Goal: Task Accomplishment & Management: Manage account settings

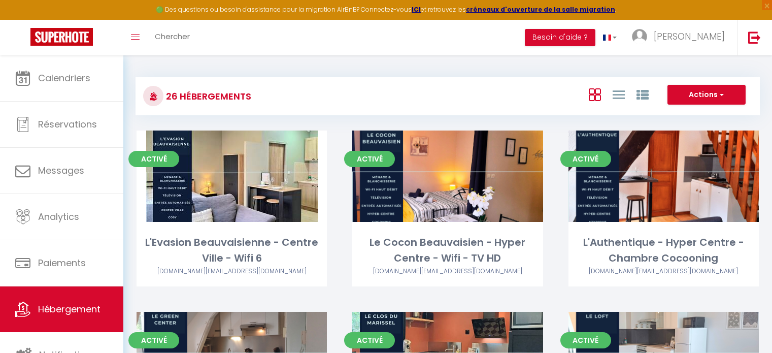
click at [55, 72] on span "Calendriers" at bounding box center [64, 78] width 52 height 13
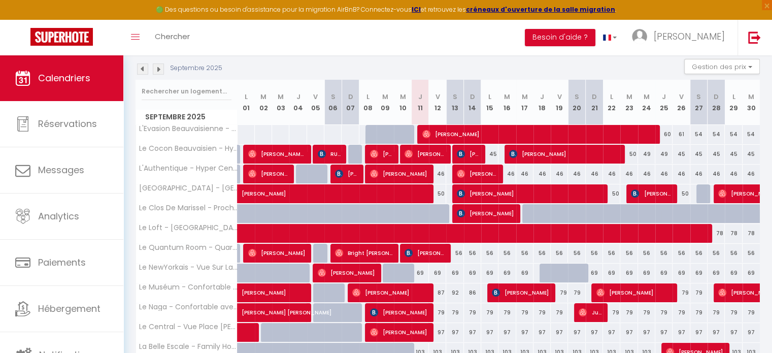
scroll to position [107, 0]
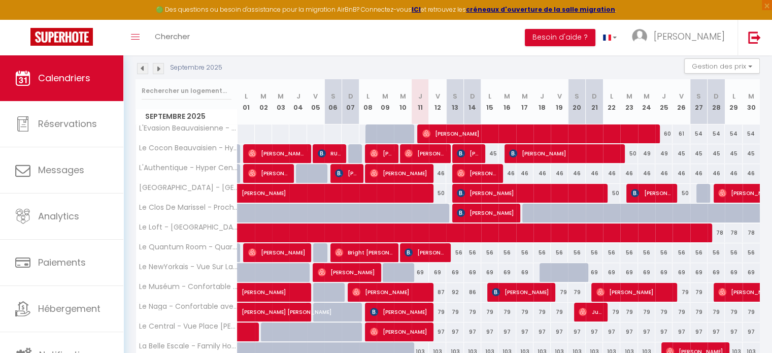
click at [156, 73] on img at bounding box center [158, 68] width 11 height 11
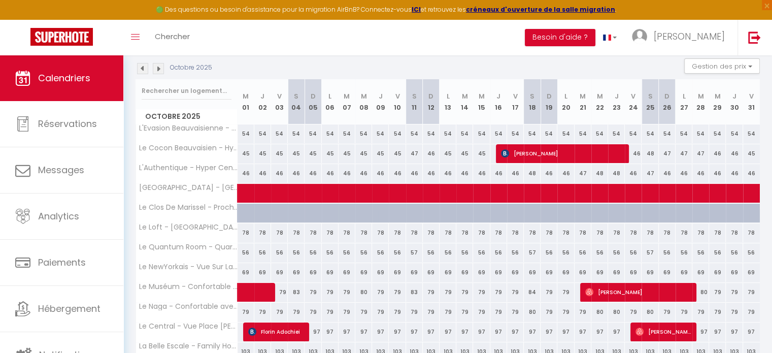
click at [156, 73] on img at bounding box center [158, 68] width 11 height 11
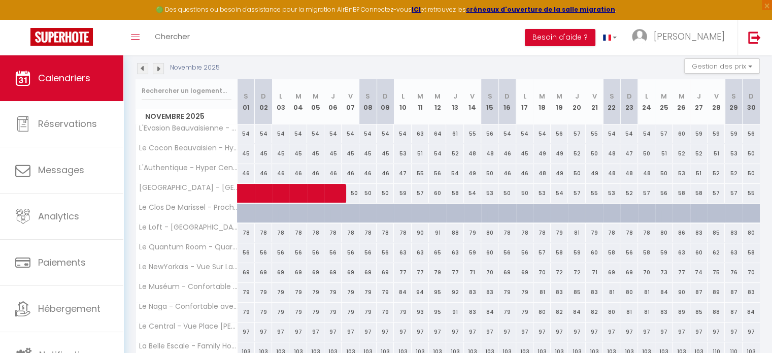
click at [156, 73] on img at bounding box center [158, 68] width 11 height 11
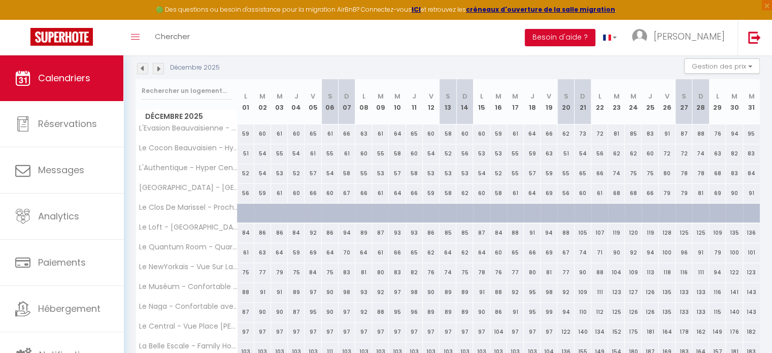
click at [156, 73] on img at bounding box center [158, 68] width 11 height 11
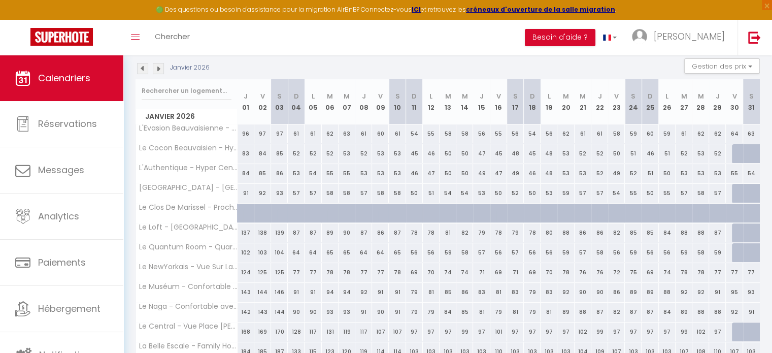
click at [156, 73] on img at bounding box center [158, 68] width 11 height 11
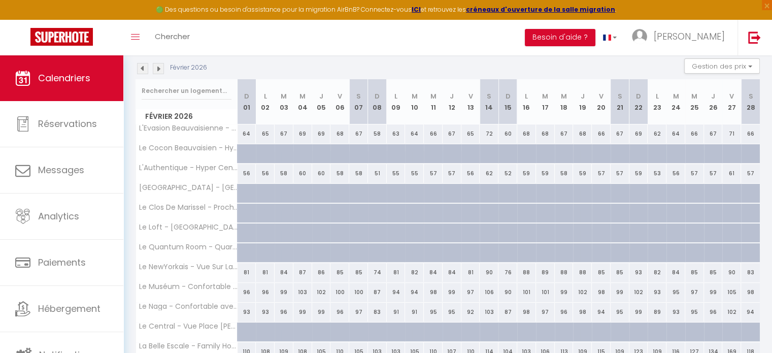
click at [156, 73] on img at bounding box center [158, 68] width 11 height 11
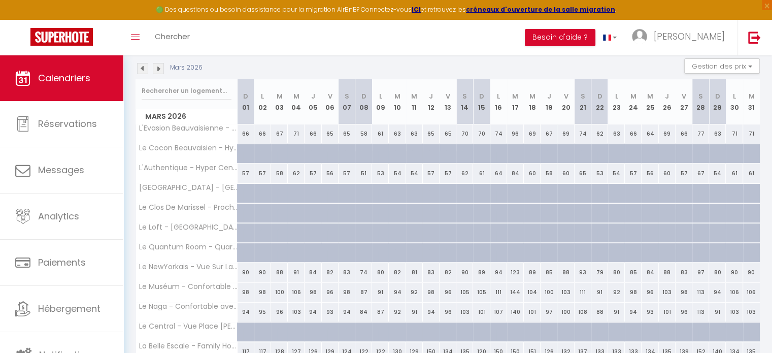
click at [156, 73] on img at bounding box center [158, 68] width 11 height 11
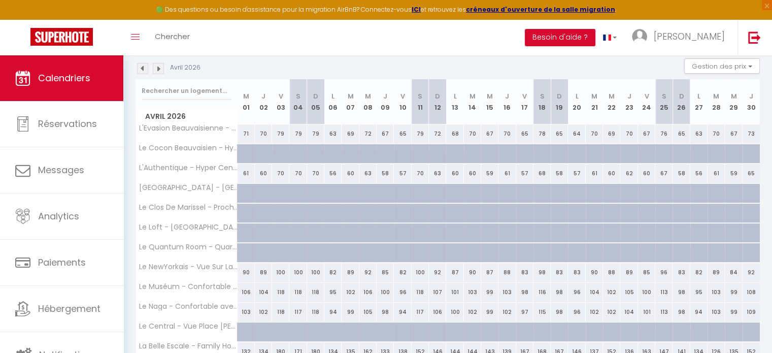
click at [156, 73] on img at bounding box center [158, 68] width 11 height 11
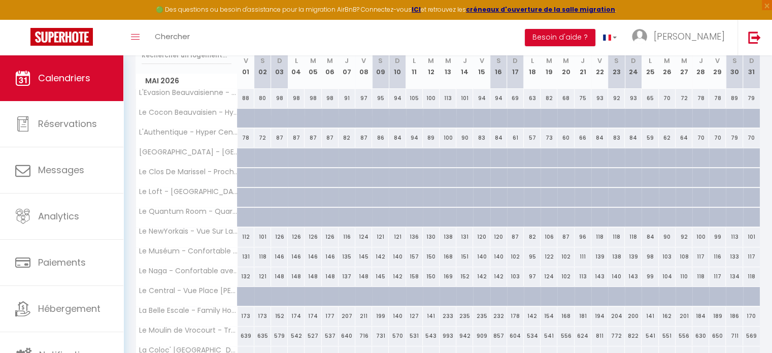
scroll to position [142, 0]
click at [245, 334] on div "639" at bounding box center [245, 336] width 17 height 19
type input "639"
type input "Ven 01 Mai 2026"
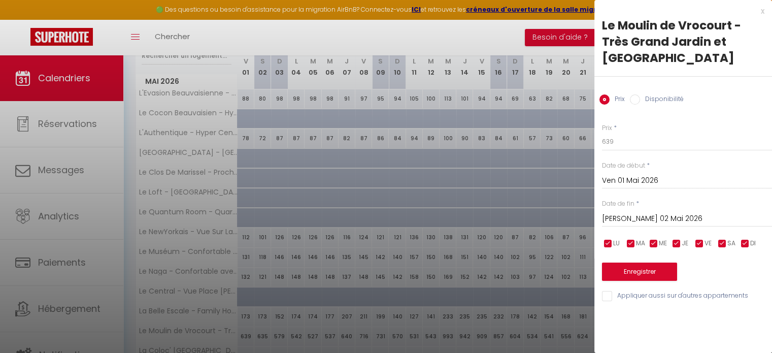
click at [637, 212] on input "[PERSON_NAME] 02 Mai 2026" at bounding box center [687, 218] width 170 height 13
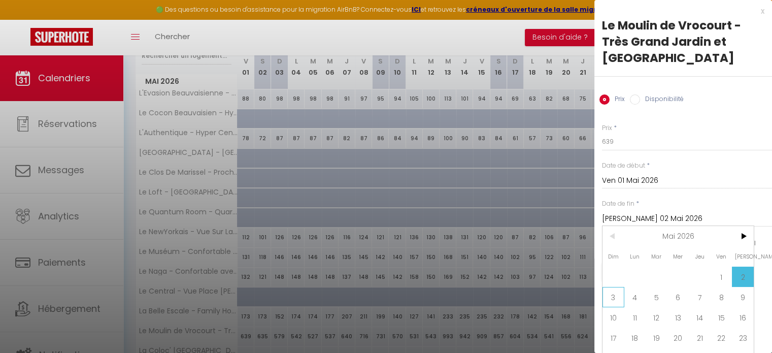
click at [615, 287] on span "3" at bounding box center [613, 297] width 22 height 20
type input "Dim 03 Mai 2026"
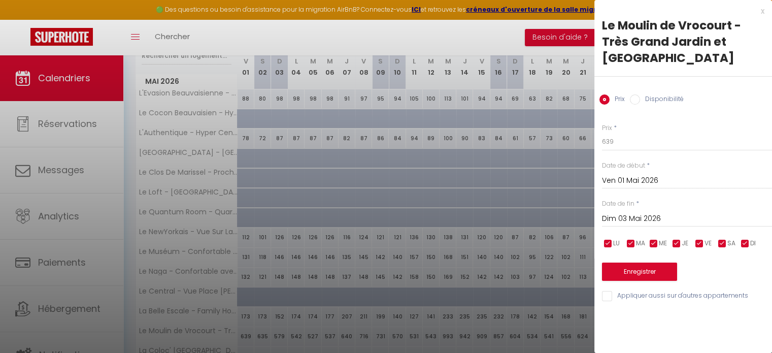
click at [627, 174] on input "Ven 01 Mai 2026" at bounding box center [687, 180] width 170 height 13
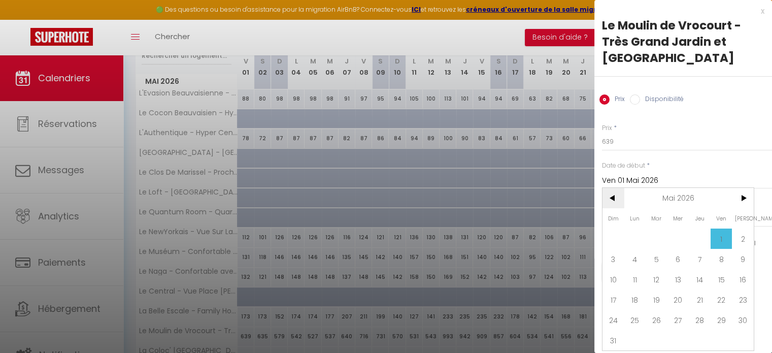
click at [608, 188] on span "<" at bounding box center [613, 198] width 22 height 20
click at [697, 309] on span "30" at bounding box center [699, 319] width 22 height 20
type input "Jeu 30 Avril 2026"
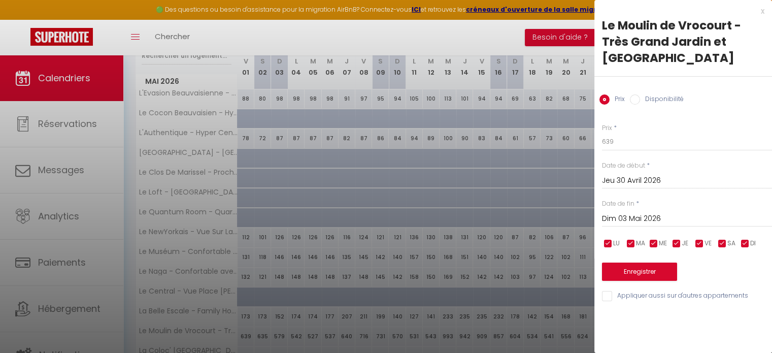
click at [656, 94] on label "Disponibilité" at bounding box center [662, 99] width 44 height 11
click at [640, 94] on input "Disponibilité" at bounding box center [635, 99] width 10 height 10
radio input "true"
radio input "false"
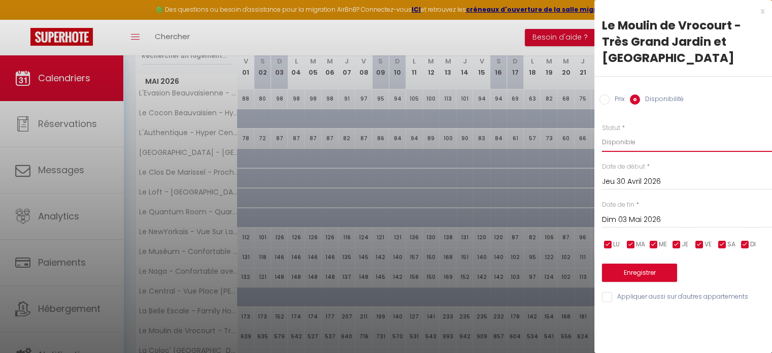
click at [627, 132] on select "Disponible Indisponible" at bounding box center [687, 141] width 170 height 19
select select "0"
click at [602, 132] on select "Disponible Indisponible" at bounding box center [687, 141] width 170 height 19
click at [640, 263] on button "Enregistrer" at bounding box center [639, 272] width 75 height 18
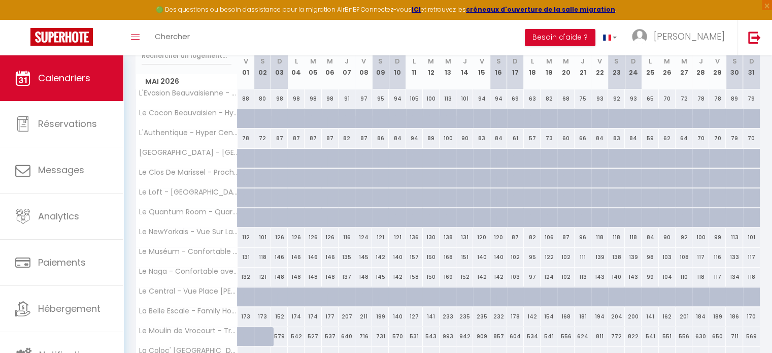
click at [363, 332] on div "716" at bounding box center [363, 336] width 17 height 19
select select "1"
type input "Ven 08 Mai 2026"
type input "[PERSON_NAME] 09 Mai 2026"
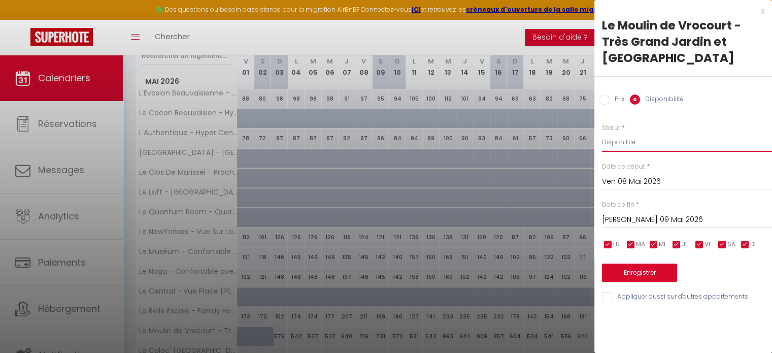
click at [627, 132] on select "Disponible Indisponible" at bounding box center [687, 141] width 170 height 19
select select "0"
click at [602, 132] on select "Disponible Indisponible" at bounding box center [687, 141] width 170 height 19
click at [624, 175] on input "Ven 08 Mai 2026" at bounding box center [687, 181] width 170 height 13
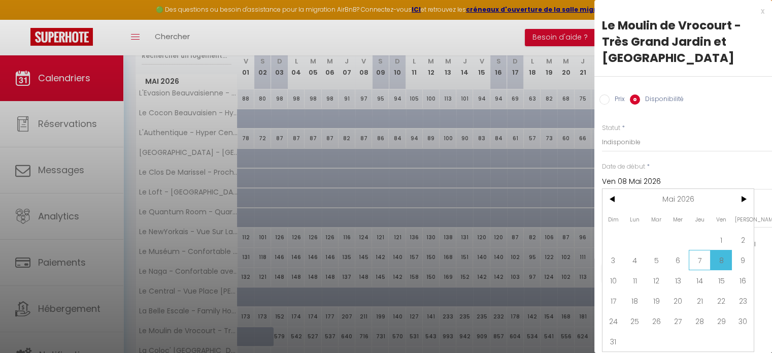
click at [704, 250] on span "7" at bounding box center [699, 260] width 22 height 20
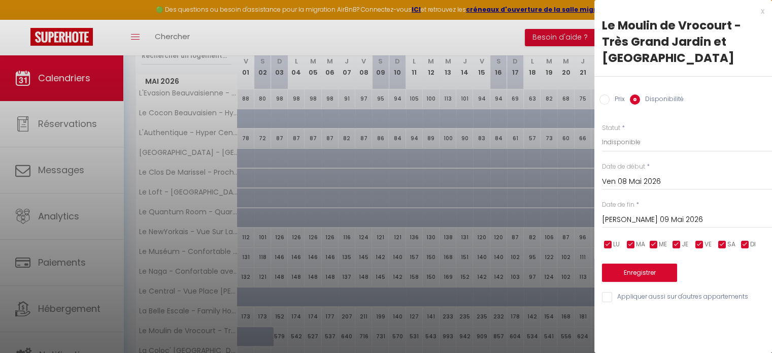
type input "Jeu 07 Mai 2026"
click at [645, 213] on input "[PERSON_NAME] 09 Mai 2026" at bounding box center [687, 219] width 170 height 13
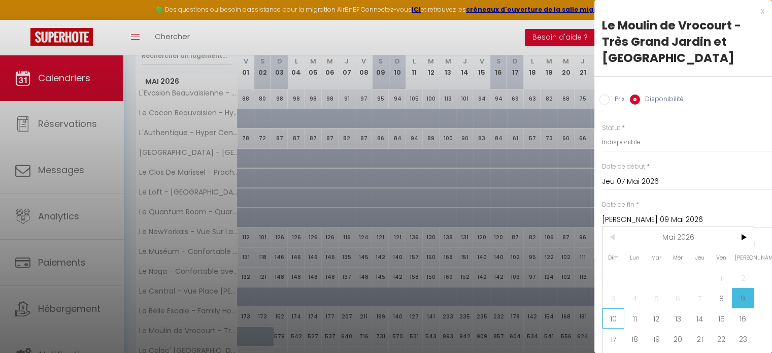
click at [617, 308] on span "10" at bounding box center [613, 318] width 22 height 20
type input "Dim 10 Mai 2026"
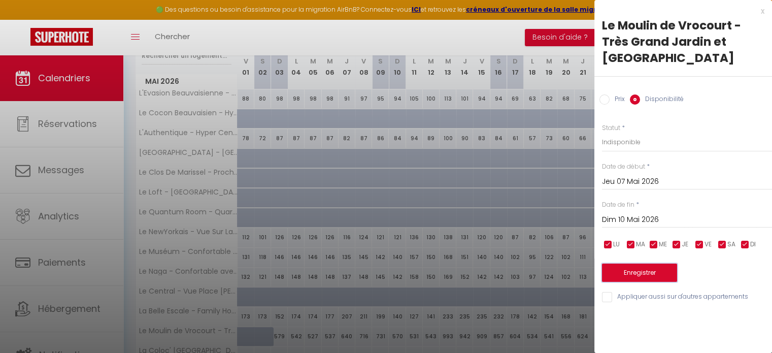
click at [651, 263] on button "Enregistrer" at bounding box center [639, 272] width 75 height 18
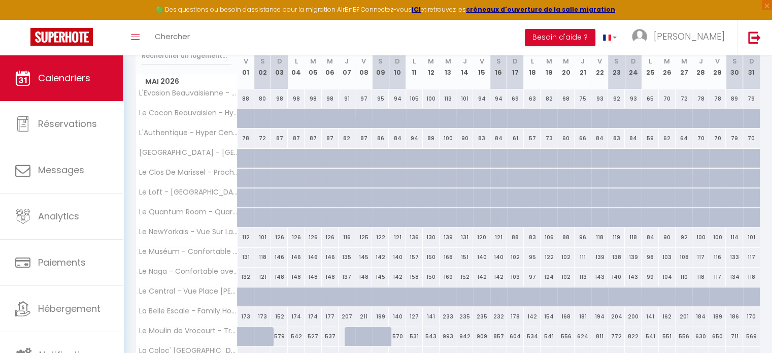
click at [464, 334] on div "942" at bounding box center [464, 336] width 17 height 19
select select "1"
type input "Jeu 14 Mai 2026"
type input "Ven 15 Mai 2026"
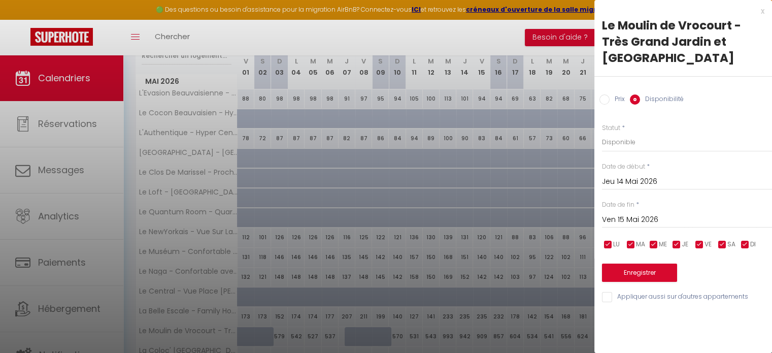
click at [631, 175] on input "Jeu 14 Mai 2026" at bounding box center [687, 181] width 170 height 13
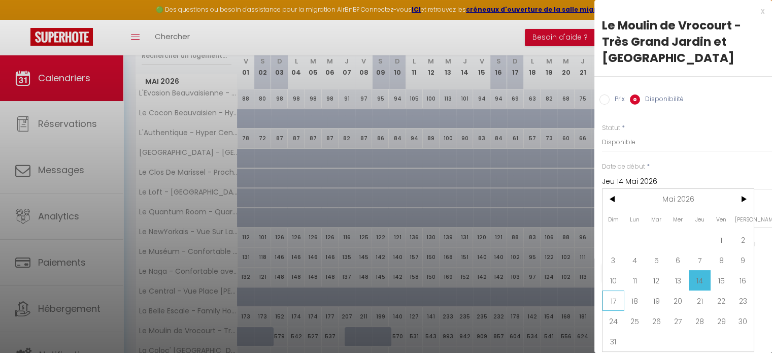
click at [612, 290] on span "17" at bounding box center [613, 300] width 22 height 20
type input "Dim 17 Mai 2026"
type input "Lun 18 Mai 2026"
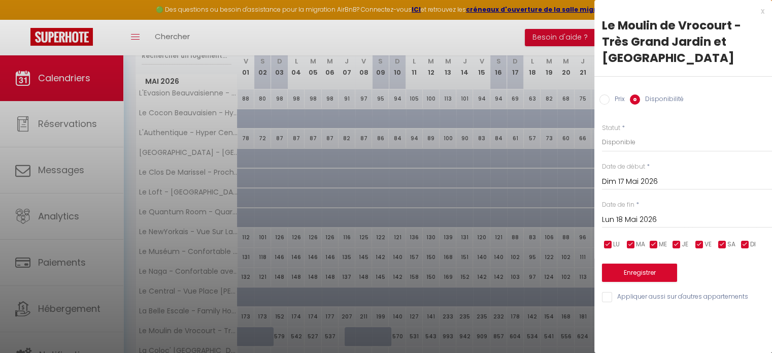
click at [632, 175] on input "Dim 17 Mai 2026" at bounding box center [687, 181] width 170 height 13
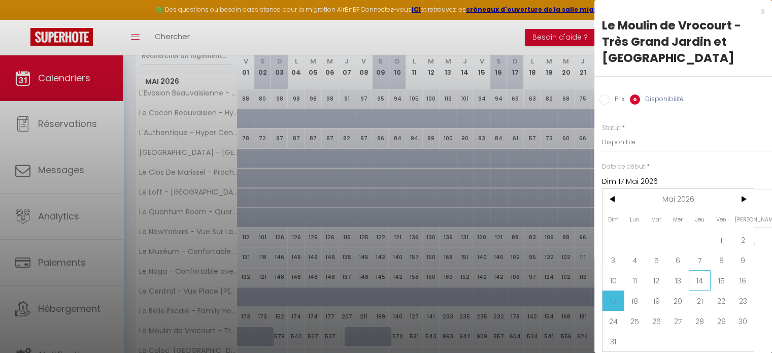
click at [702, 270] on span "14" at bounding box center [699, 280] width 22 height 20
type input "Jeu 14 Mai 2026"
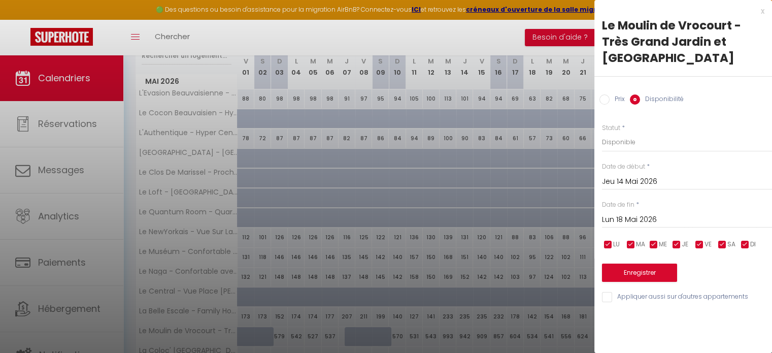
click at [641, 213] on input "Lun 18 Mai 2026" at bounding box center [687, 219] width 170 height 13
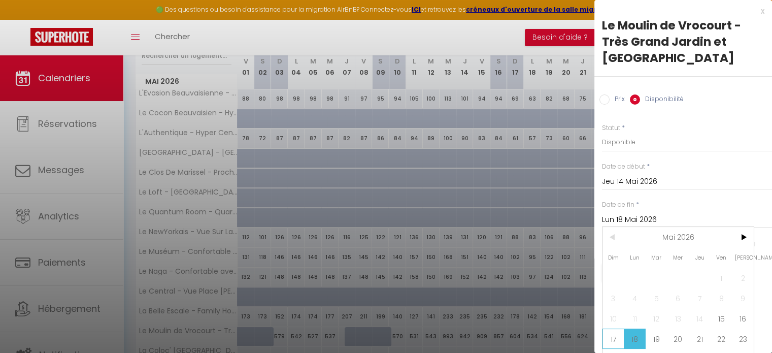
click at [612, 328] on span "17" at bounding box center [613, 338] width 22 height 20
type input "Dim 17 Mai 2026"
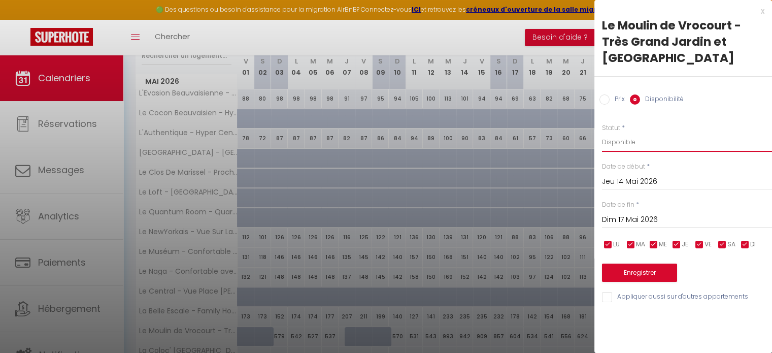
click at [638, 132] on select "Disponible Indisponible" at bounding box center [687, 141] width 170 height 19
select select "0"
click at [602, 132] on select "Disponible Indisponible" at bounding box center [687, 141] width 170 height 19
click at [637, 263] on button "Enregistrer" at bounding box center [639, 272] width 75 height 18
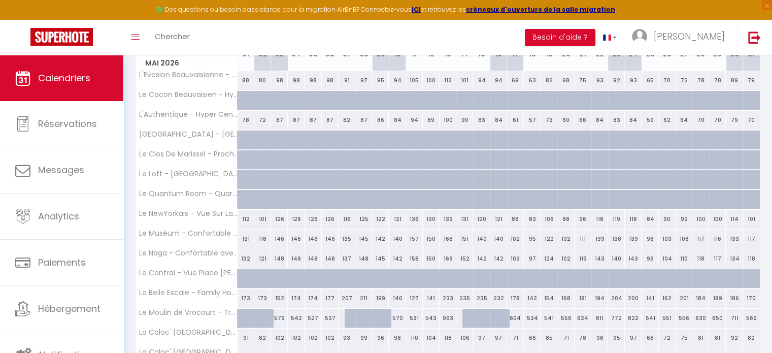
scroll to position [168, 0]
